Goal: Task Accomplishment & Management: Use online tool/utility

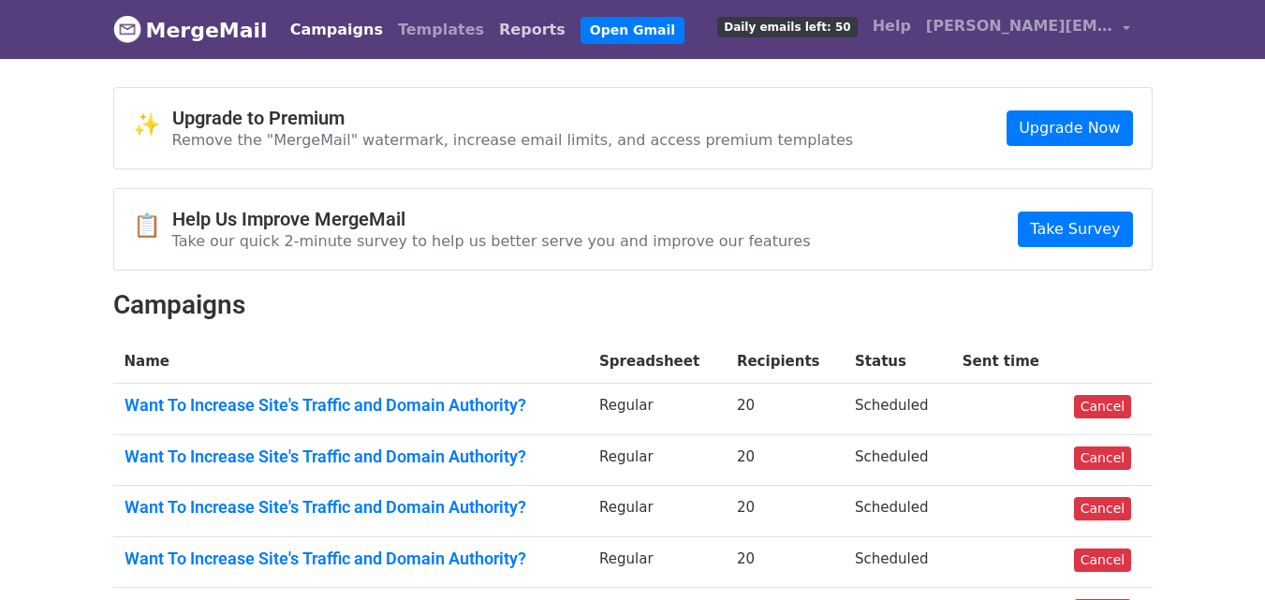
click at [496, 31] on link "Reports" at bounding box center [532, 29] width 81 height 37
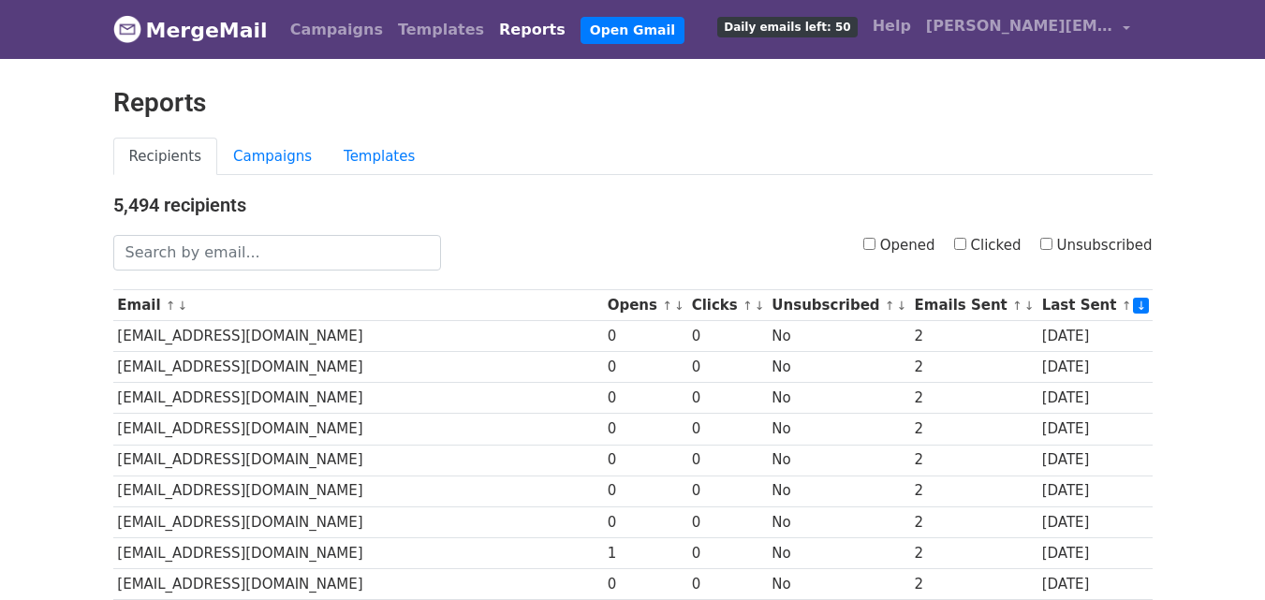
click at [876, 249] on input "Opened" at bounding box center [869, 244] width 12 height 12
checkbox input "true"
drag, startPoint x: 750, startPoint y: 133, endPoint x: 740, endPoint y: 122, distance: 15.2
click at [750, 132] on div "Reports" at bounding box center [633, 112] width 1068 height 51
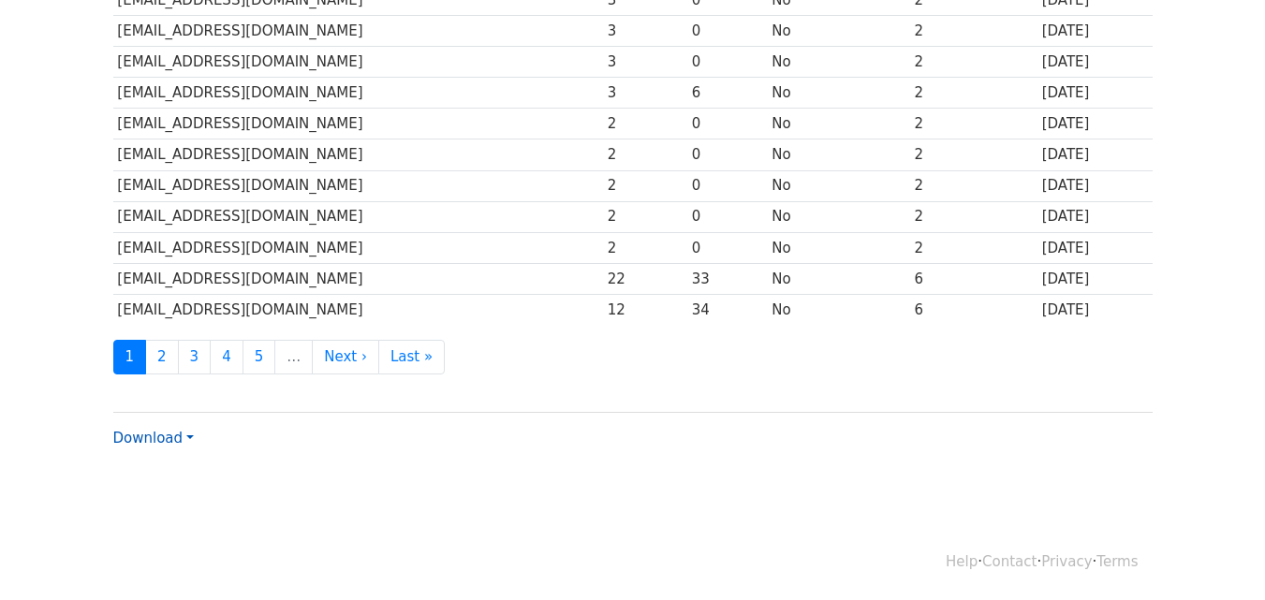
click at [172, 431] on link "Download" at bounding box center [153, 438] width 81 height 17
click at [172, 474] on link "CSV" at bounding box center [188, 474] width 148 height 30
click at [189, 433] on link "Download" at bounding box center [153, 438] width 81 height 17
click at [206, 471] on link "CSV" at bounding box center [188, 474] width 148 height 30
